Goal: Task Accomplishment & Management: Use online tool/utility

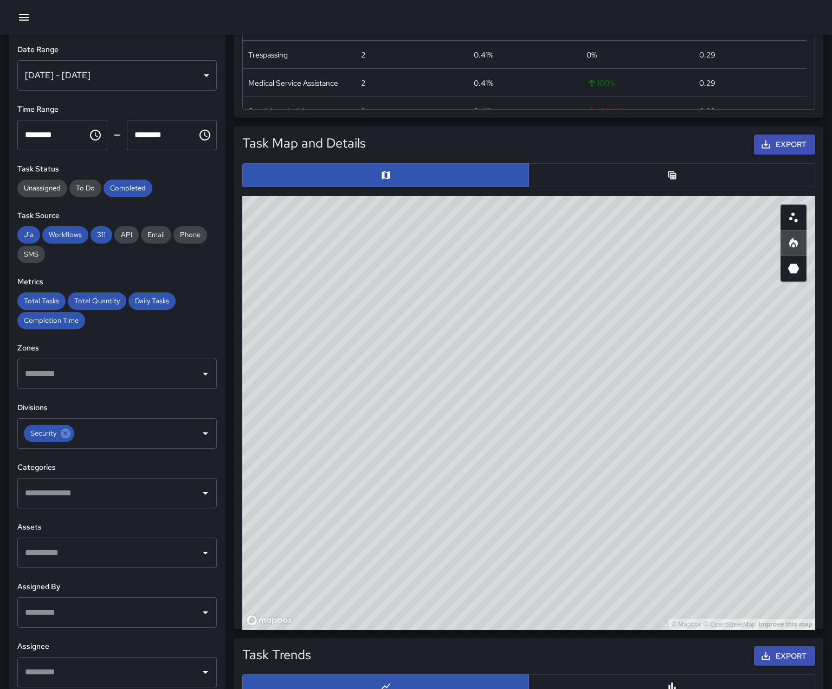
scroll to position [316, 564]
click at [24, 21] on icon "button" at bounding box center [24, 17] width 10 height 7
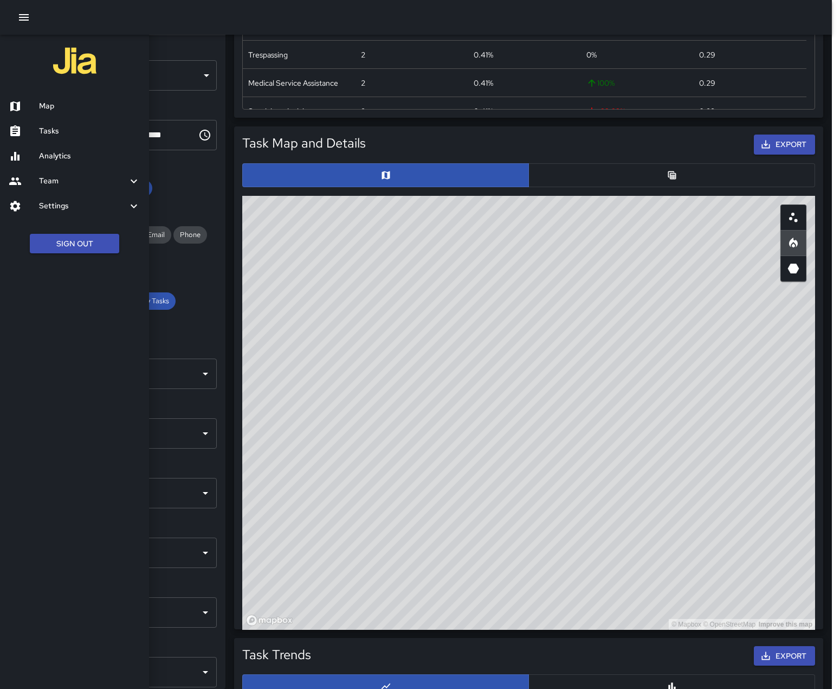
click at [61, 184] on h6 "Team" at bounding box center [83, 181] width 88 height 12
click at [61, 216] on h6 "Leaderboard" at bounding box center [89, 210] width 101 height 12
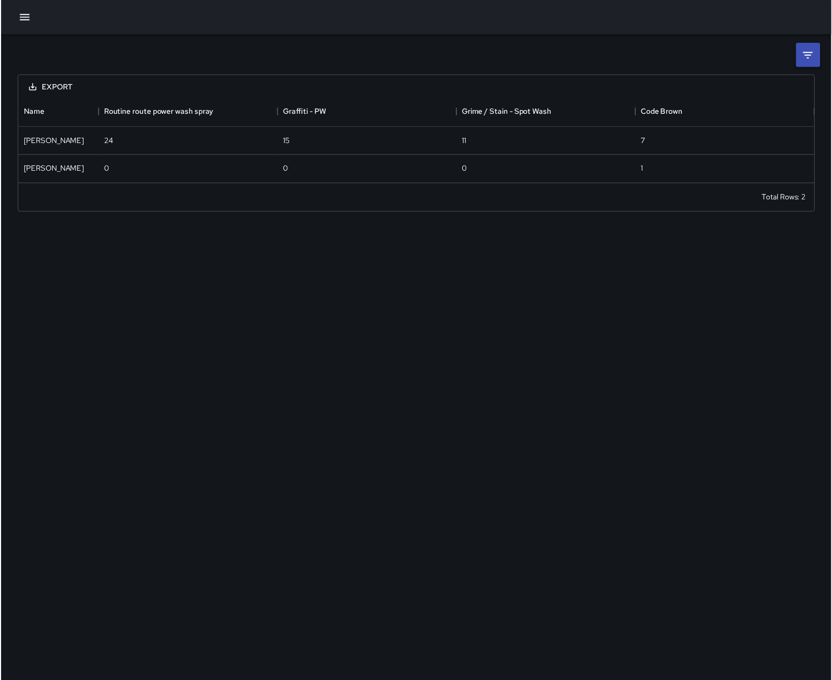
scroll to position [79, 797]
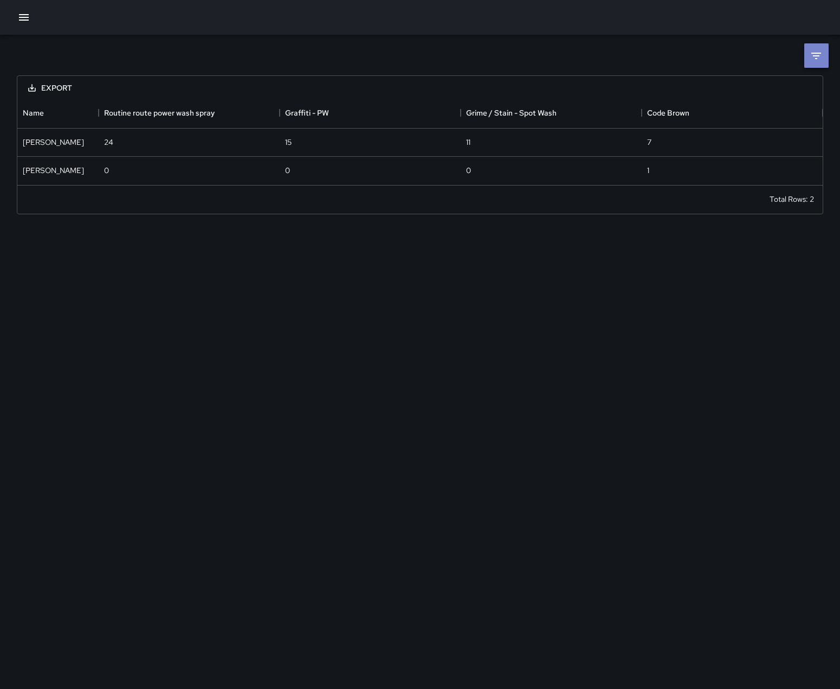
click at [815, 53] on icon at bounding box center [817, 56] width 10 height 7
click at [771, 95] on body "**********" at bounding box center [420, 344] width 840 height 689
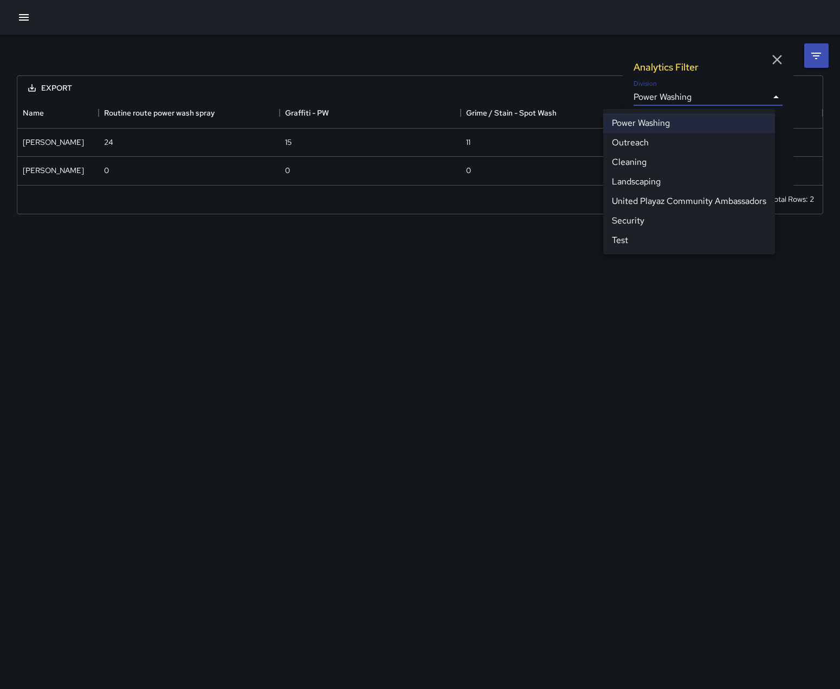
click at [645, 230] on li "Security" at bounding box center [689, 221] width 172 height 20
type input "**********"
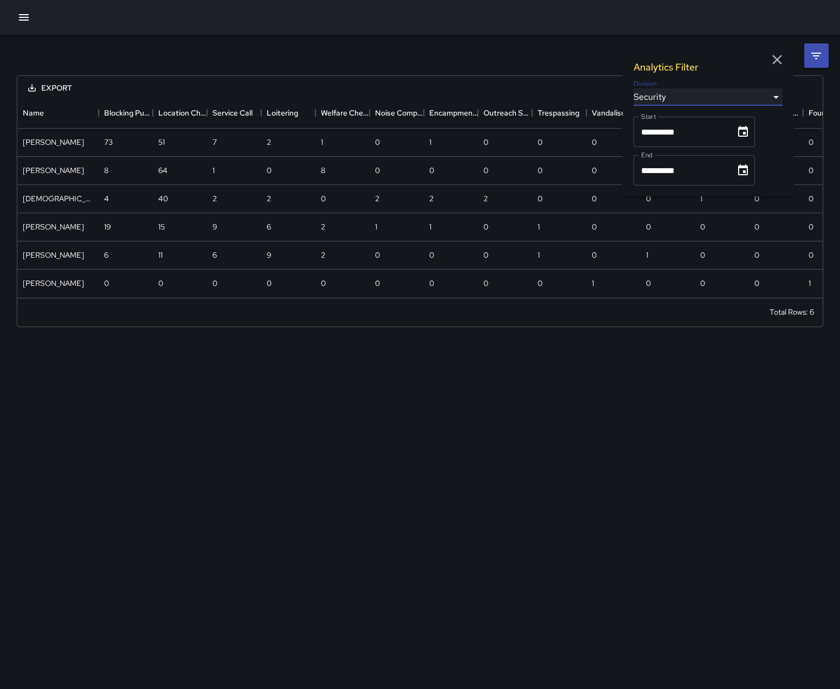
scroll to position [200, 797]
click at [748, 133] on icon "Choose date, selected date is Sep 1, 2025" at bounding box center [743, 131] width 10 height 11
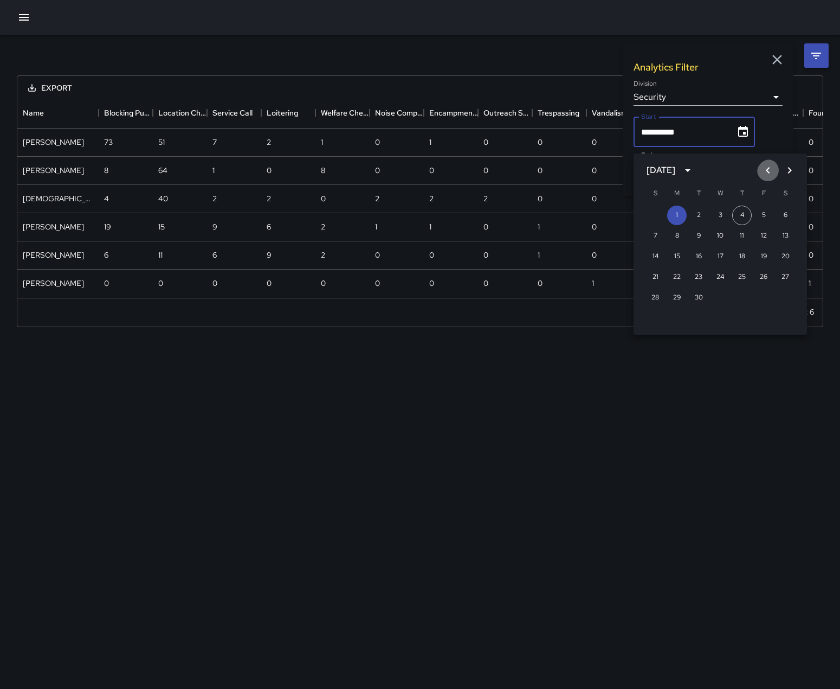
click at [762, 168] on icon "Previous month" at bounding box center [768, 170] width 13 height 13
click at [673, 294] on button "25" at bounding box center [677, 298] width 20 height 20
type input "**********"
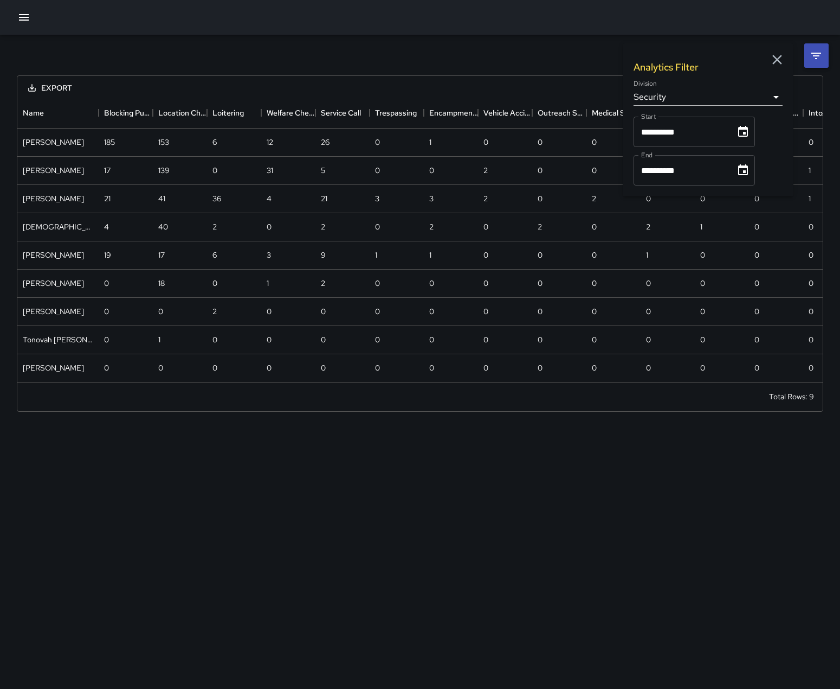
scroll to position [284, 797]
click at [748, 175] on icon "Choose date, selected date is Sep 30, 2025" at bounding box center [743, 169] width 10 height 11
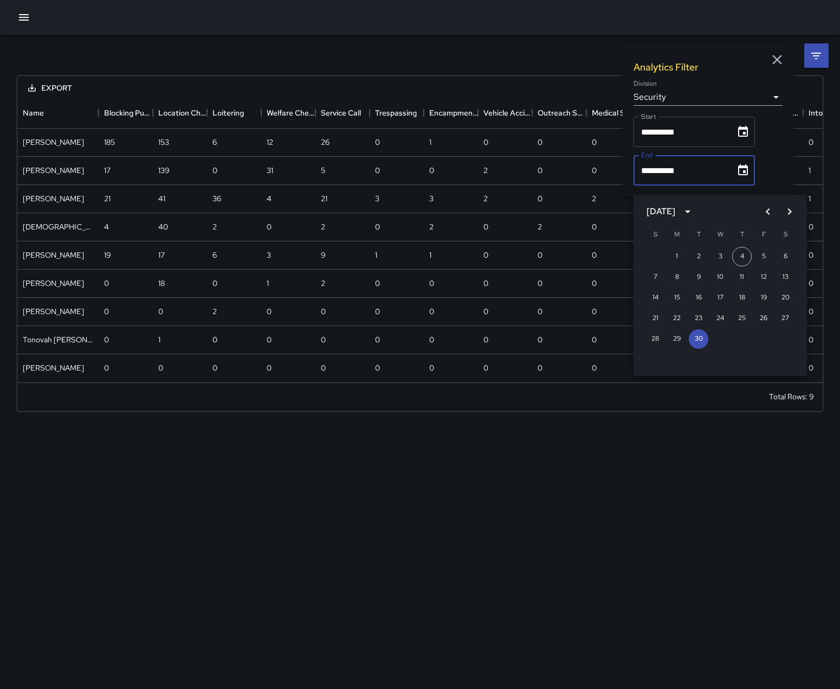
click at [762, 214] on icon "Previous month" at bounding box center [768, 211] width 13 height 13
click at [655, 360] on button "31" at bounding box center [655, 360] width 20 height 20
type input "**********"
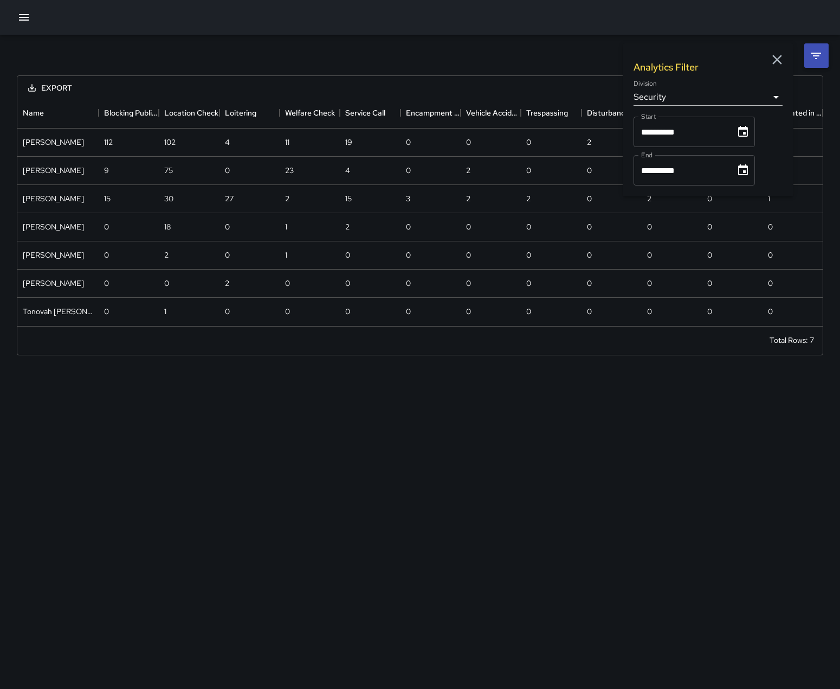
scroll to position [220, 797]
click at [773, 63] on icon "button" at bounding box center [777, 60] width 16 height 16
click at [52, 87] on button "Export" at bounding box center [50, 88] width 61 height 20
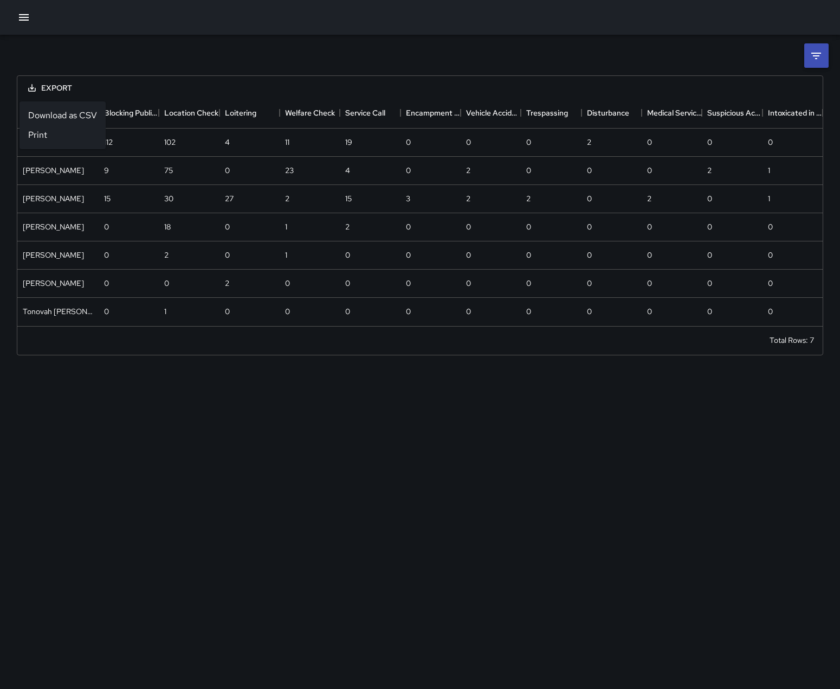
click at [49, 87] on button "Export" at bounding box center [50, 88] width 61 height 20
click at [58, 89] on button "Export" at bounding box center [50, 88] width 61 height 20
click at [55, 121] on li "Download as CSV" at bounding box center [63, 116] width 86 height 20
click at [23, 21] on icon "button" at bounding box center [24, 17] width 10 height 7
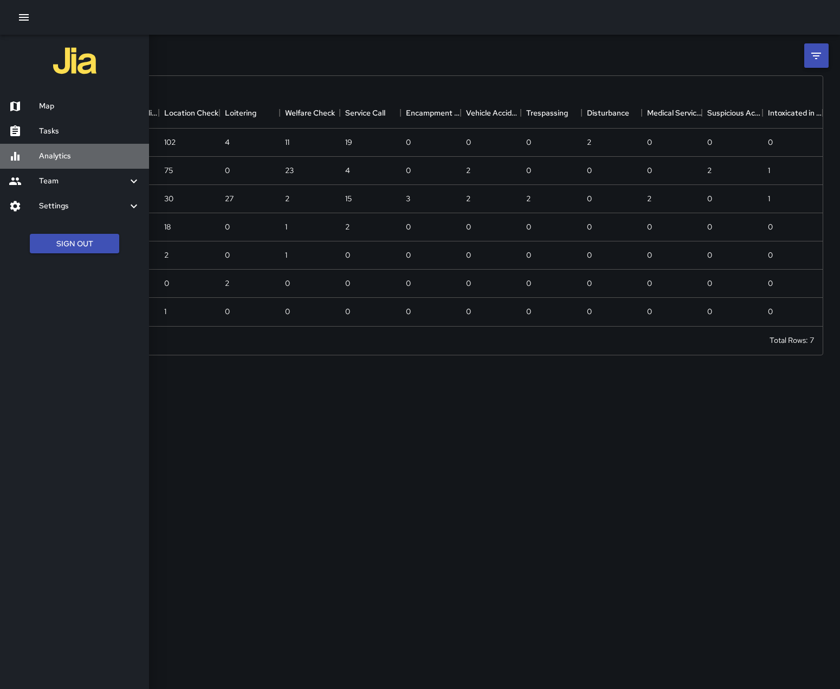
click at [59, 160] on h6 "Analytics" at bounding box center [89, 156] width 101 height 12
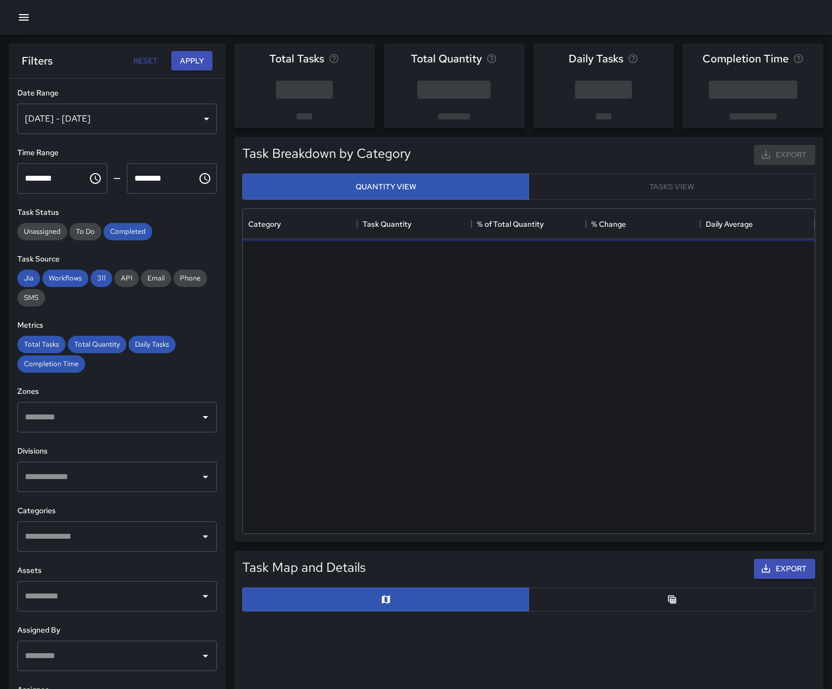
click at [191, 126] on div "[DATE] - [DATE]" at bounding box center [117, 119] width 200 height 30
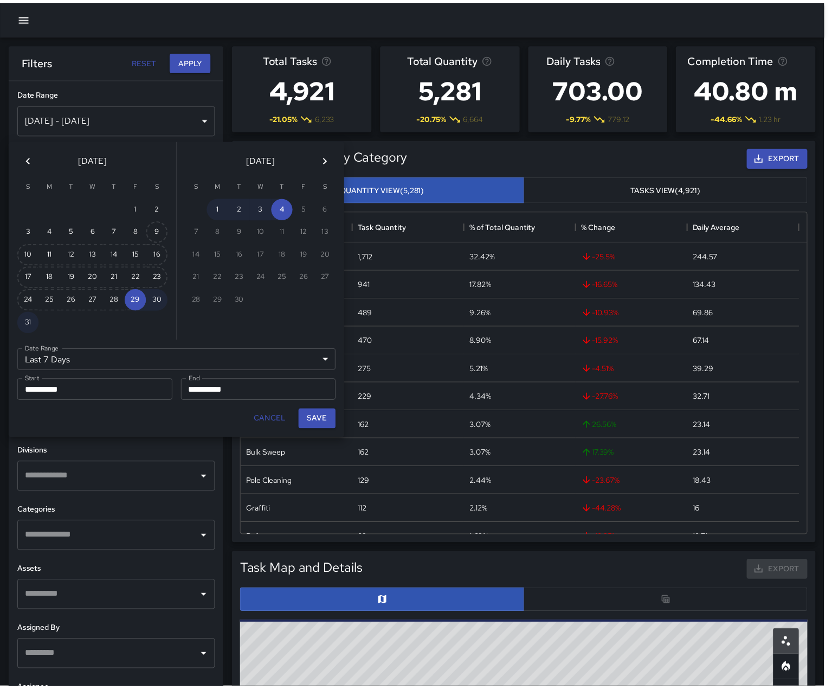
scroll to position [316, 564]
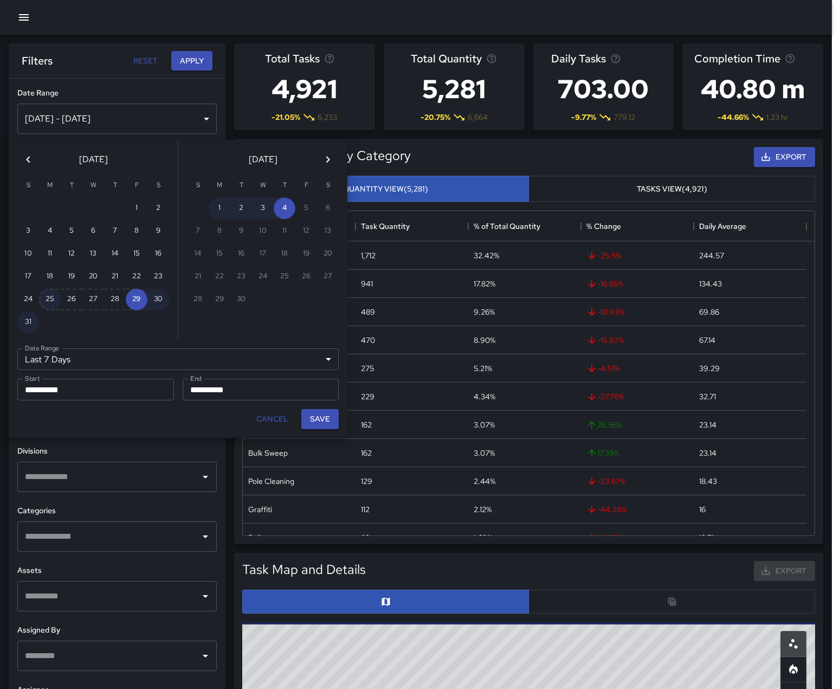
click at [48, 301] on button "25" at bounding box center [50, 299] width 22 height 22
type input "******"
type input "**********"
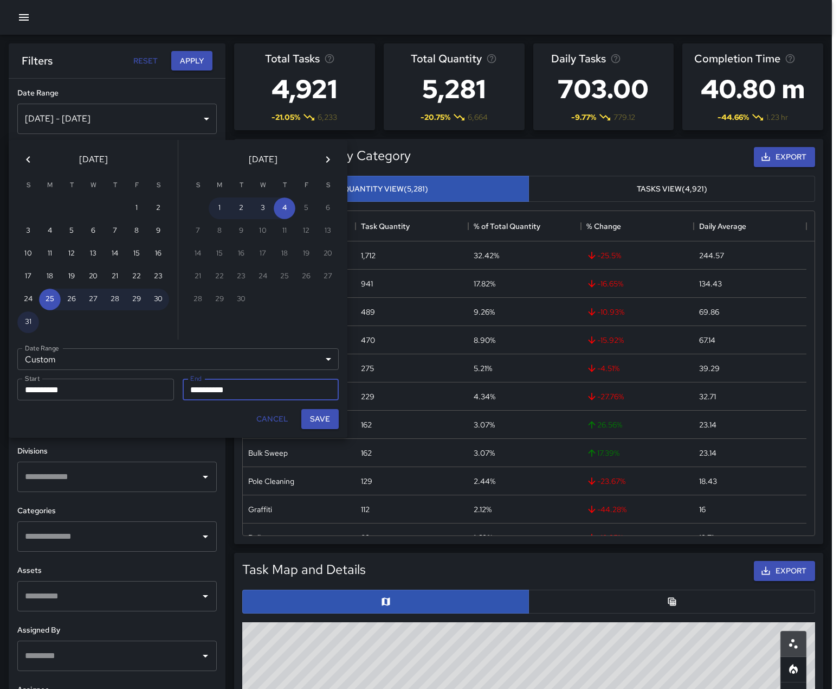
click at [30, 323] on button "31" at bounding box center [28, 322] width 22 height 22
type input "**********"
click at [317, 429] on button "Save" at bounding box center [319, 419] width 37 height 20
type input "**********"
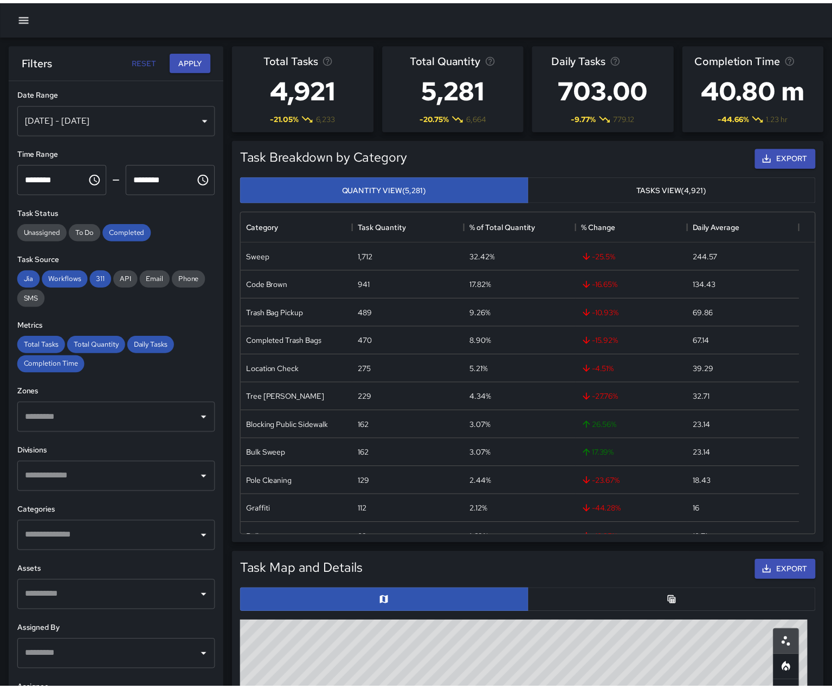
scroll to position [9, 9]
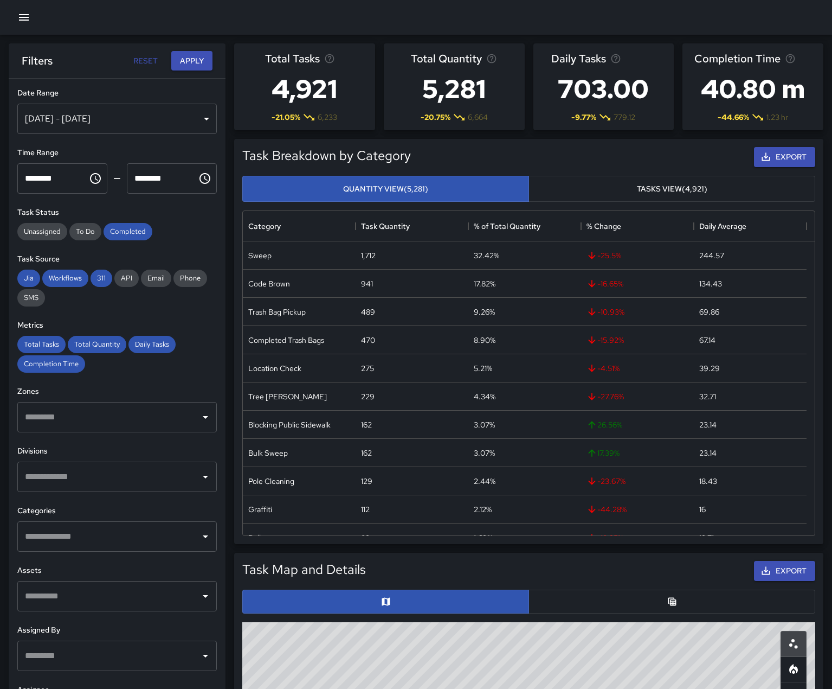
click at [147, 529] on div "**********" at bounding box center [117, 405] width 217 height 653
click at [148, 487] on input "text" at bounding box center [108, 476] width 173 height 21
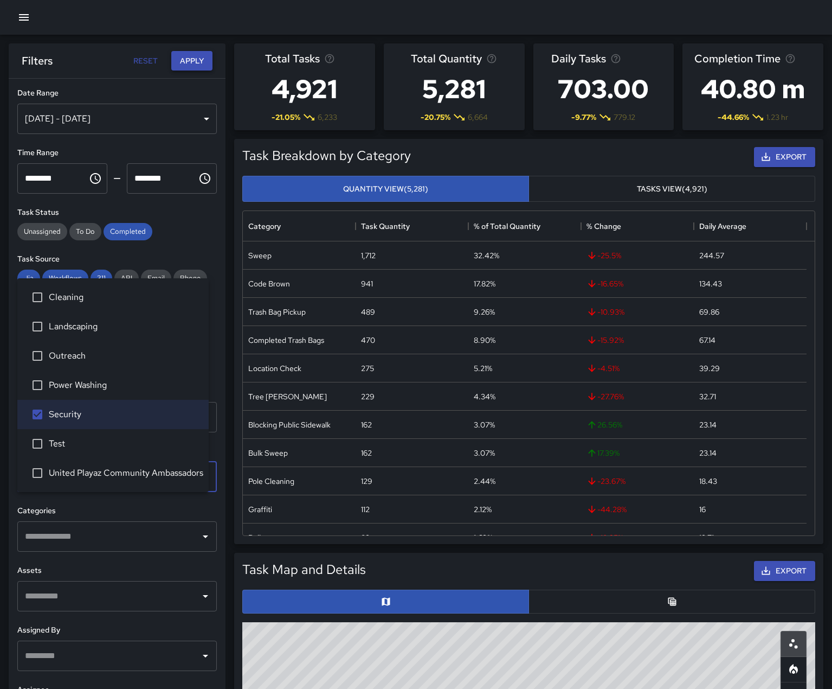
click at [190, 56] on button "Apply" at bounding box center [191, 61] width 41 height 20
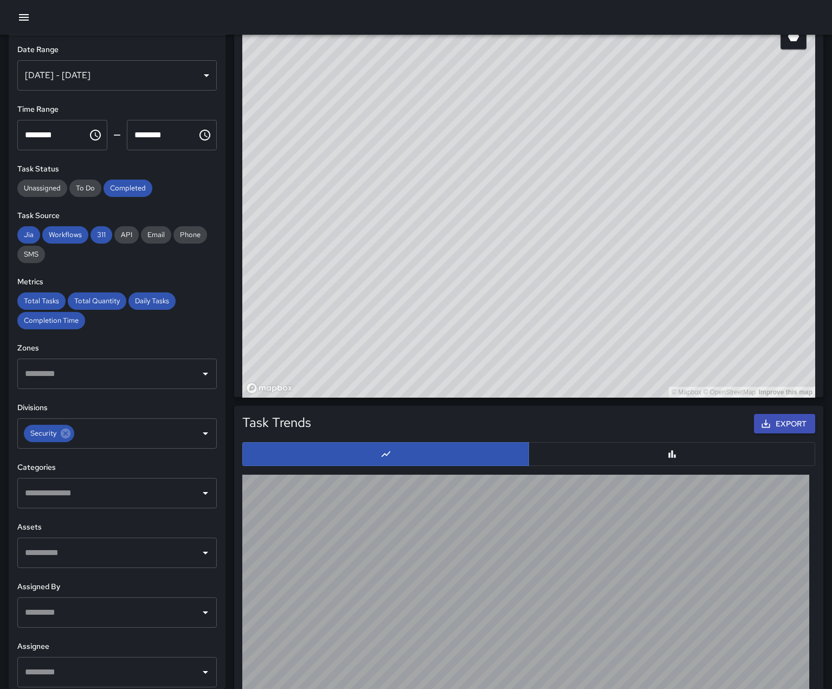
scroll to position [602, 0]
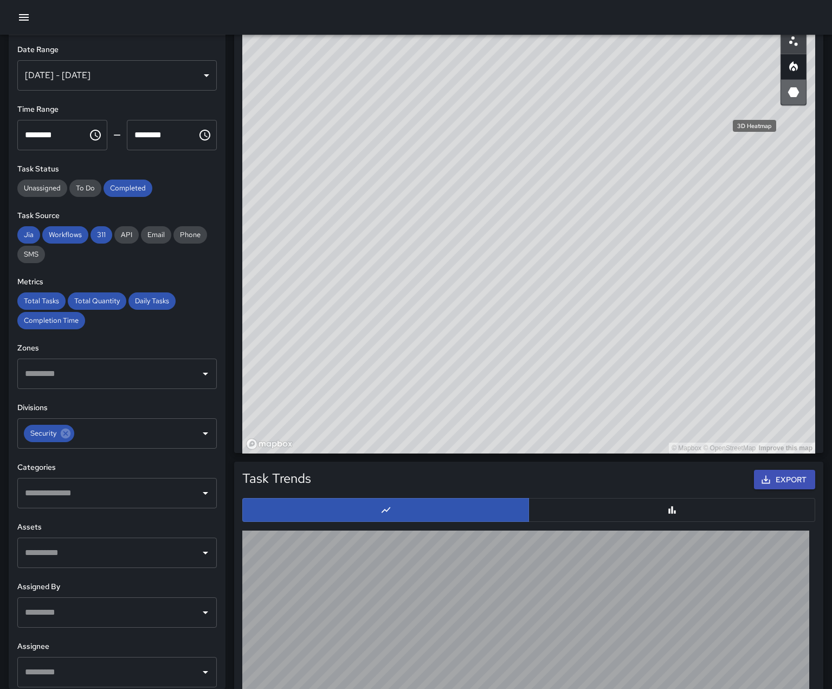
click at [794, 97] on icon "3D Heatmap" at bounding box center [793, 92] width 11 height 10
drag, startPoint x: 633, startPoint y: 420, endPoint x: 632, endPoint y: 478, distance: 58.6
click at [634, 482] on div "Total Tasks 483 -18.41 % 592 Total Quantity 483 -18.41 % 592 Daily Tasks 60.38 …" at bounding box center [529, 131] width 607 height 1398
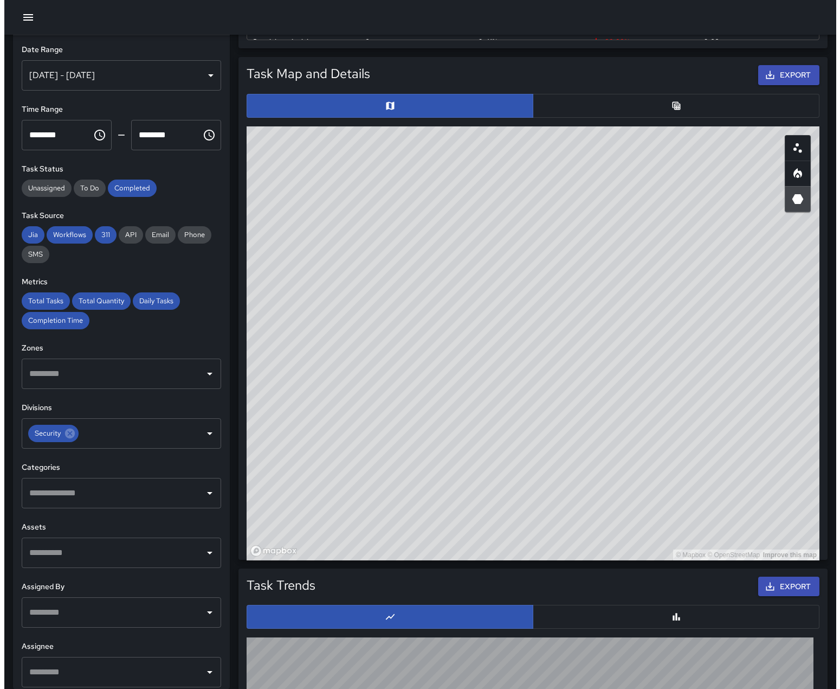
scroll to position [494, 0]
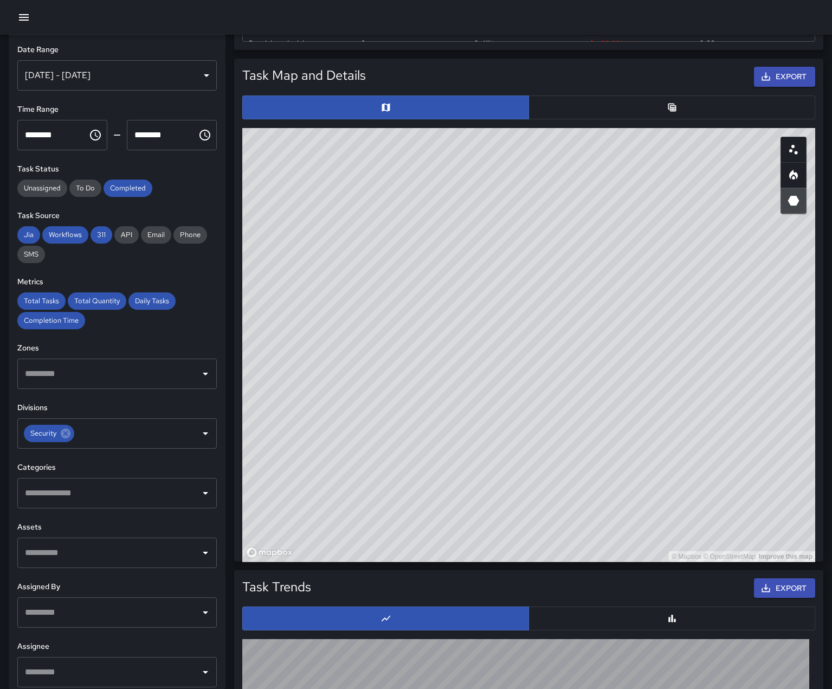
drag, startPoint x: 618, startPoint y: 501, endPoint x: 442, endPoint y: 548, distance: 181.9
click at [442, 548] on div "© Mapbox © OpenStreetMap Improve this map" at bounding box center [528, 345] width 573 height 434
drag, startPoint x: 544, startPoint y: 482, endPoint x: 510, endPoint y: 569, distance: 92.7
click at [510, 562] on div "© Mapbox © OpenStreetMap Improve this map" at bounding box center [528, 345] width 573 height 434
click at [464, 10] on div at bounding box center [416, 17] width 832 height 35
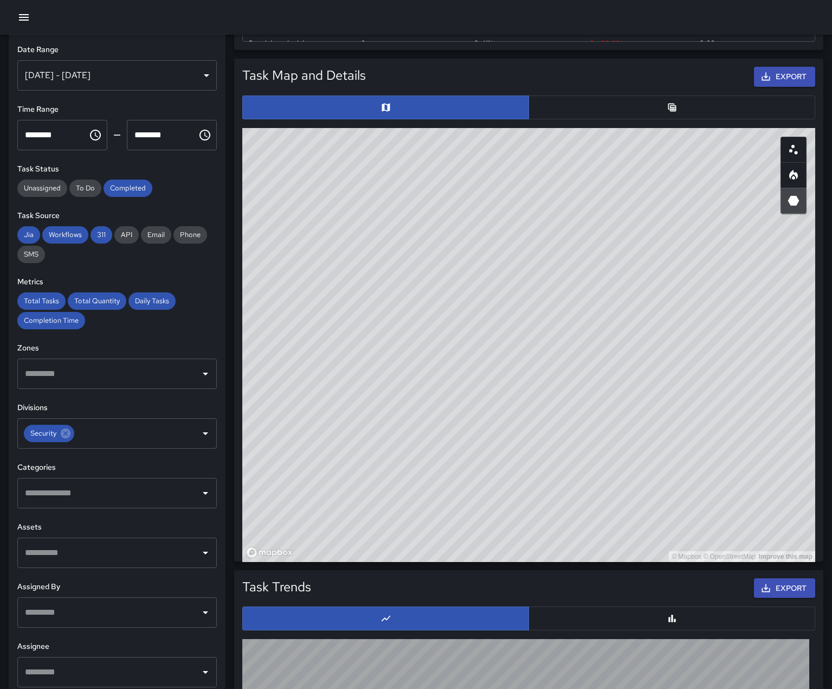
click at [28, 16] on icon "button" at bounding box center [23, 17] width 13 height 13
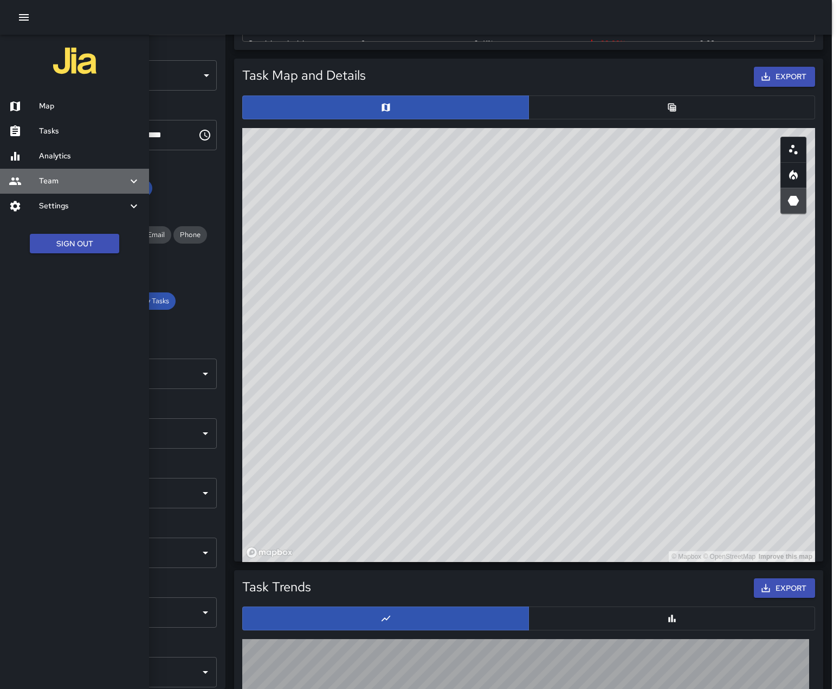
click at [79, 187] on h6 "Team" at bounding box center [83, 181] width 88 height 12
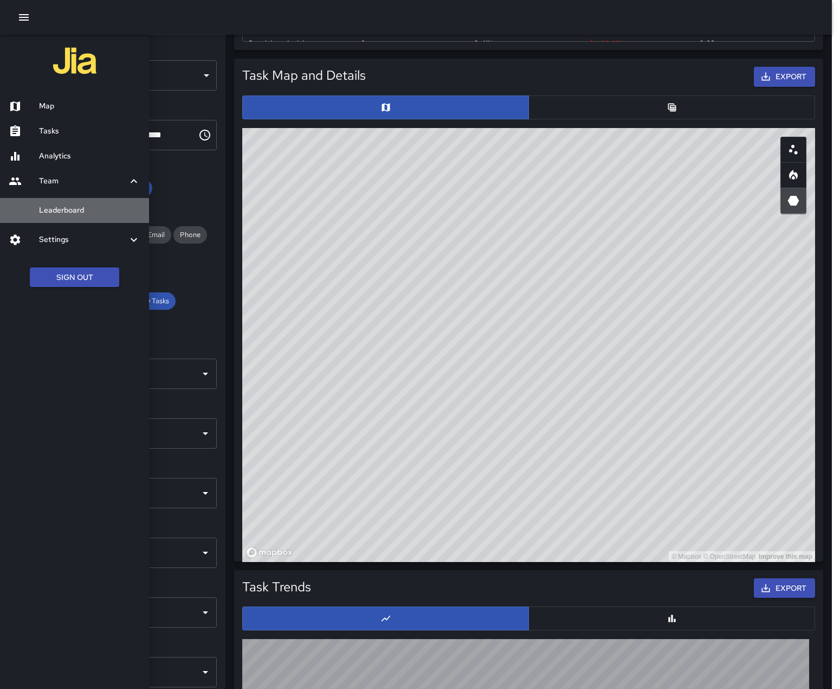
click at [73, 216] on h6 "Leaderboard" at bounding box center [89, 210] width 101 height 12
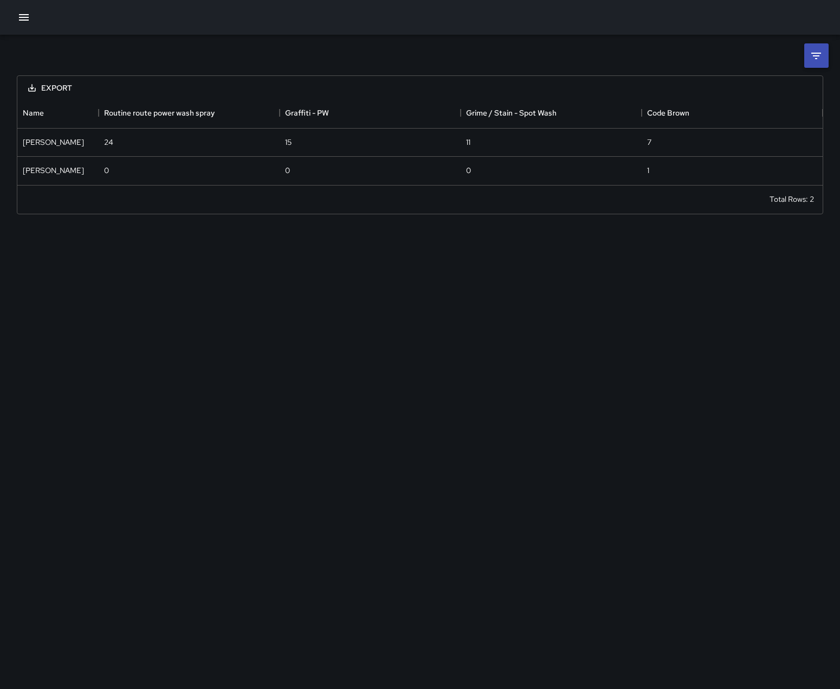
scroll to position [79, 797]
click at [812, 57] on icon at bounding box center [816, 55] width 13 height 13
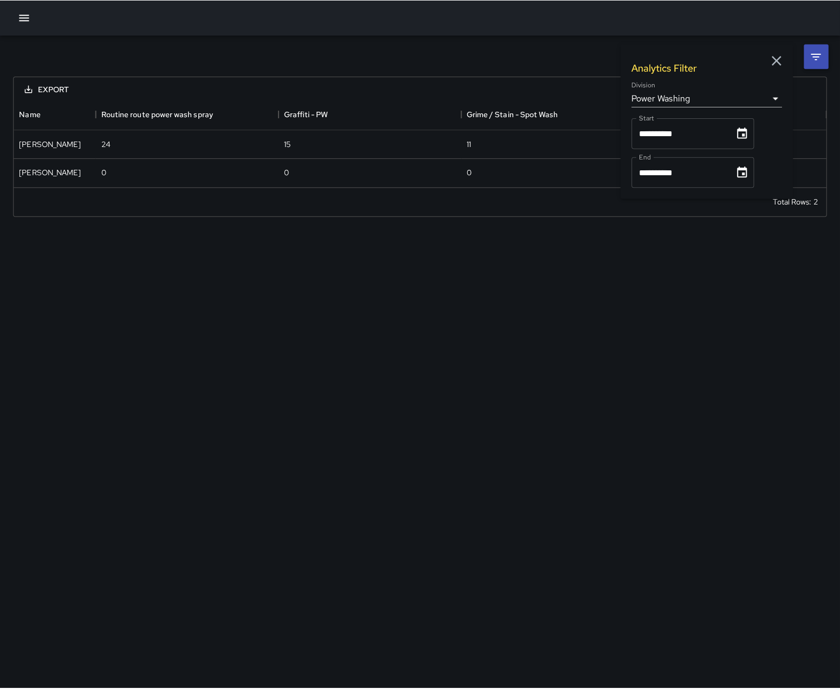
scroll to position [9, 9]
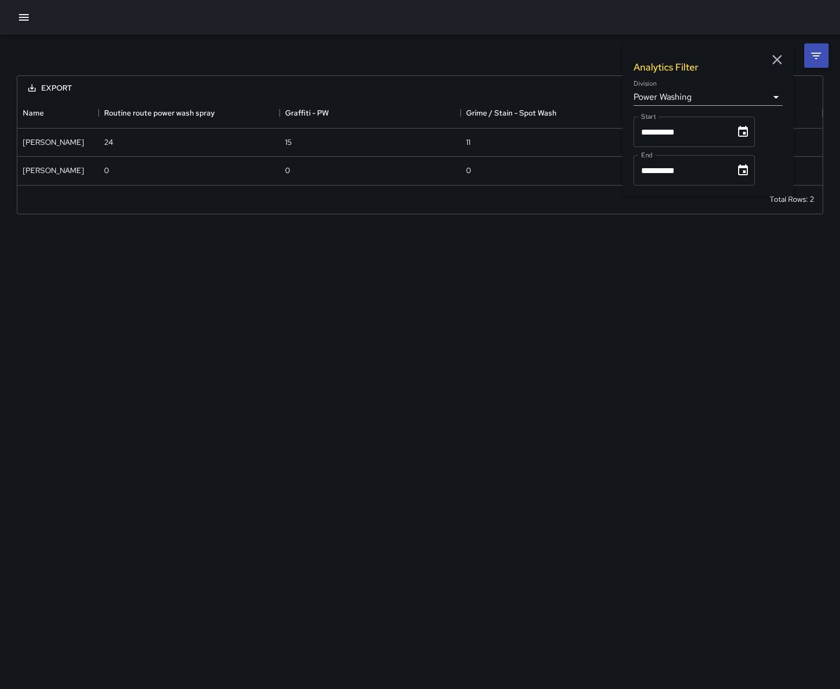
click at [689, 101] on body "**********" at bounding box center [420, 344] width 840 height 689
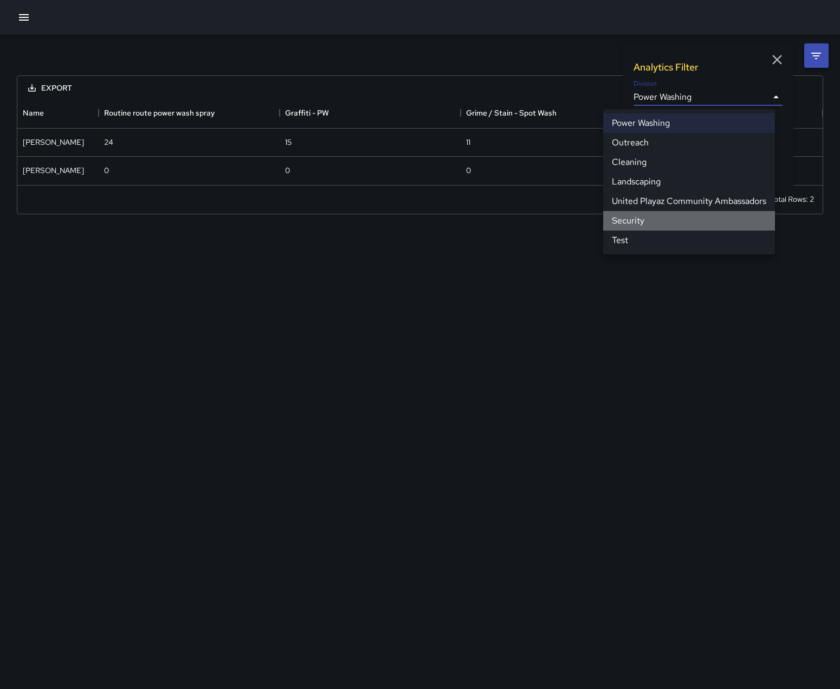
click at [642, 230] on li "Security" at bounding box center [689, 221] width 172 height 20
type input "**********"
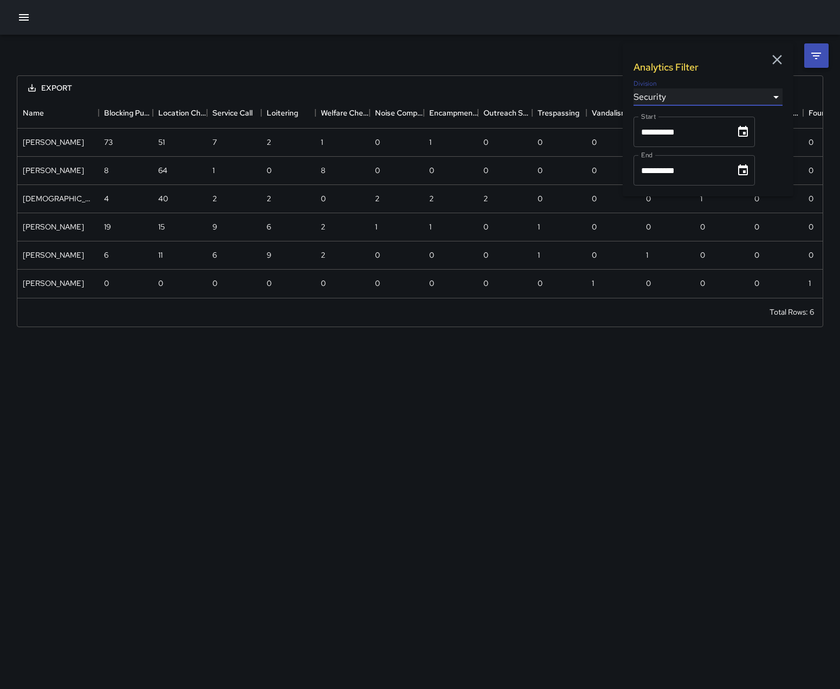
scroll to position [200, 797]
click at [748, 137] on icon "Choose date, selected date is Sep 1, 2025" at bounding box center [743, 131] width 10 height 11
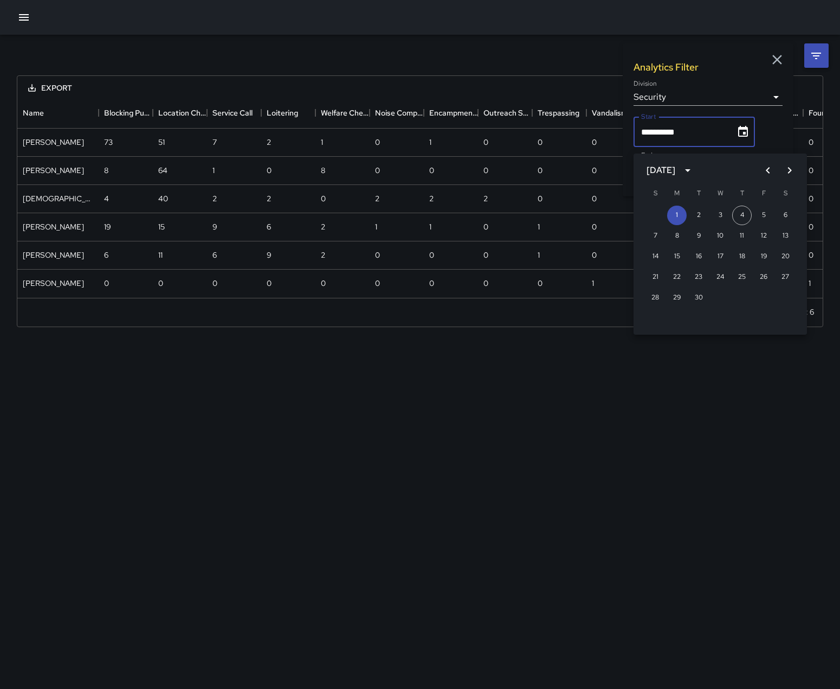
click at [763, 168] on icon "Previous month" at bounding box center [768, 170] width 13 height 13
click at [678, 300] on button "25" at bounding box center [677, 298] width 20 height 20
type input "**********"
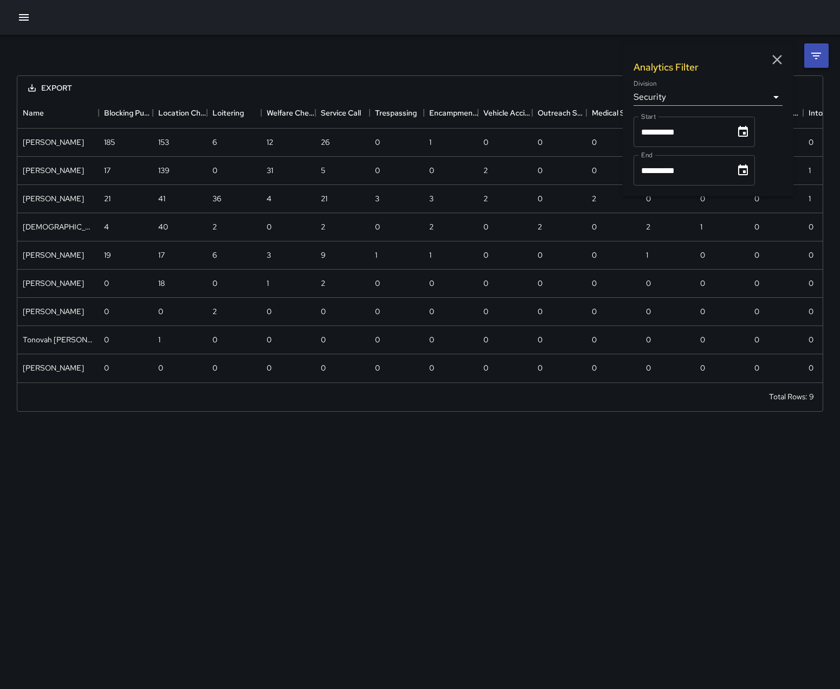
scroll to position [284, 797]
click at [754, 174] on button "Choose date, selected date is Sep 30, 2025" at bounding box center [743, 170] width 22 height 22
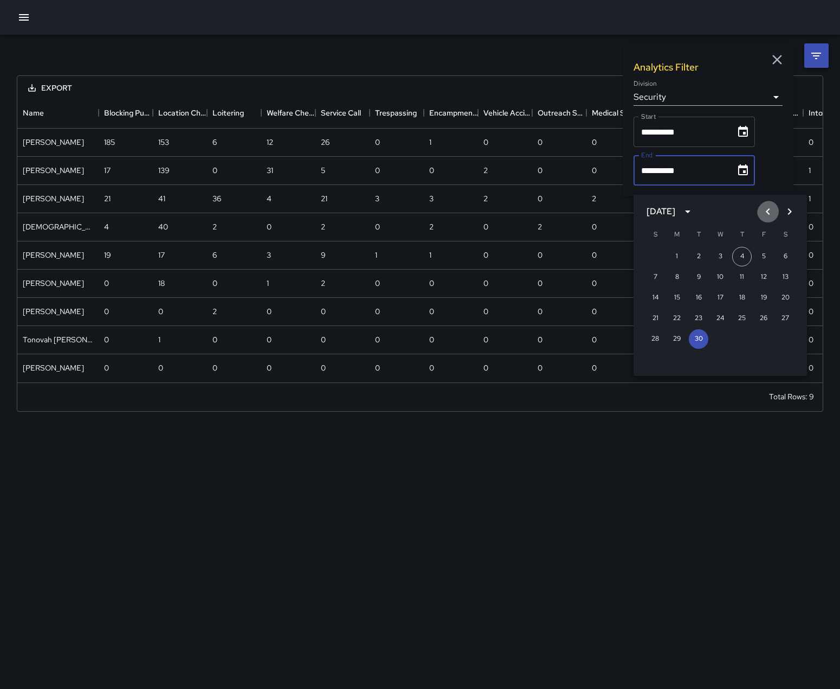
click at [763, 211] on icon "Previous month" at bounding box center [768, 211] width 13 height 13
click at [658, 352] on button "31" at bounding box center [655, 360] width 20 height 20
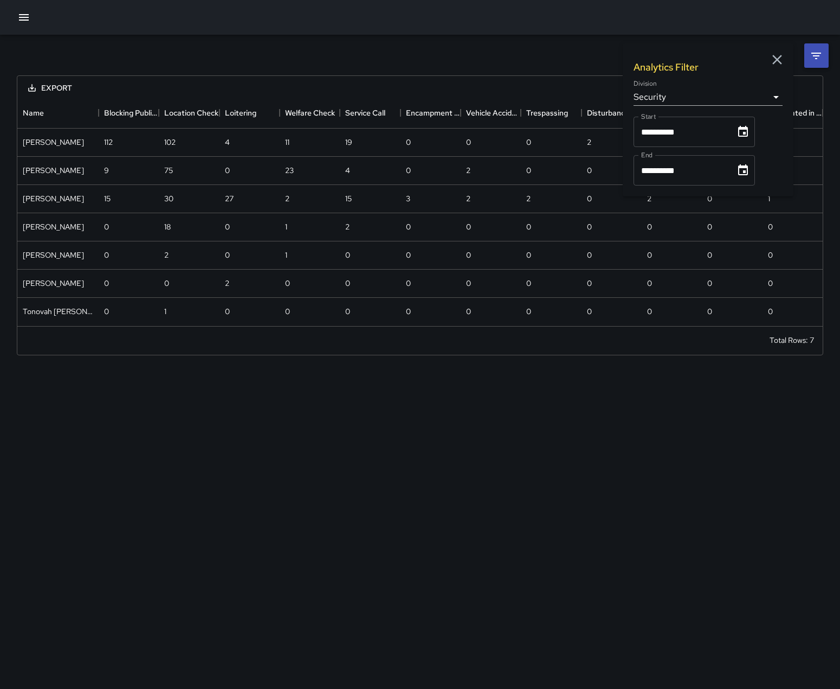
type input "**********"
click at [813, 61] on icon at bounding box center [816, 55] width 13 height 13
